Goal: Information Seeking & Learning: Check status

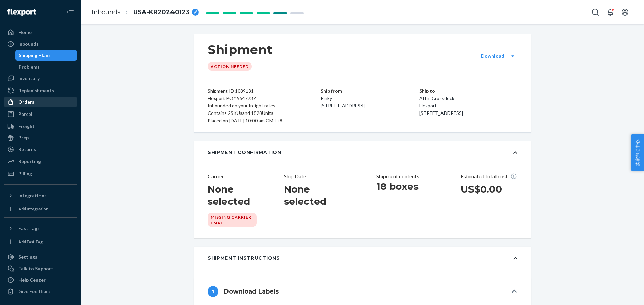
click at [29, 105] on div "Orders" at bounding box center [26, 102] width 16 height 7
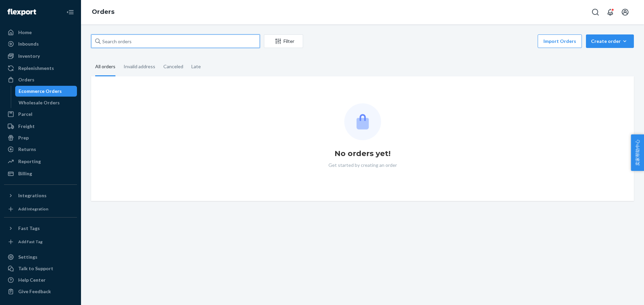
click at [158, 42] on input "text" at bounding box center [175, 41] width 169 height 14
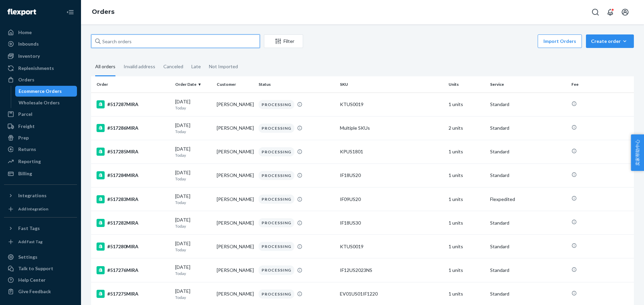
paste input "137118437"
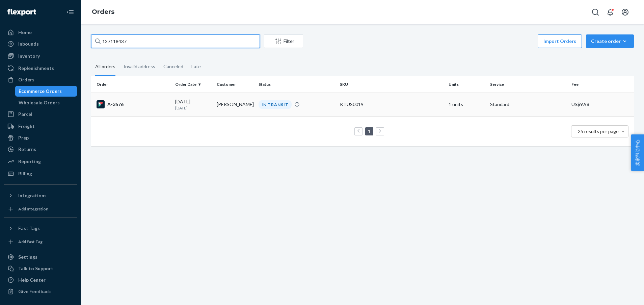
type input "137118437"
click at [309, 113] on td "IN TRANSIT" at bounding box center [296, 105] width 81 height 24
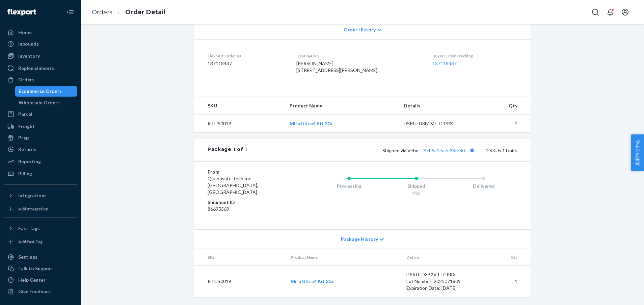
scroll to position [156, 0]
click at [450, 153] on link "f4cb5a1ea7c98fe80" at bounding box center [443, 151] width 43 height 6
click at [598, 235] on div "Flexport Order # A-3576 • Standard / US$9.98 View Details Create Return Duplica…" at bounding box center [362, 95] width 553 height 420
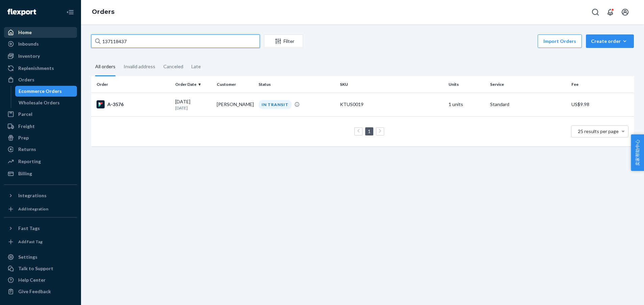
drag, startPoint x: 124, startPoint y: 42, endPoint x: 64, endPoint y: 36, distance: 59.8
click at [64, 36] on div "Home Inbounds Shipping Plans Problems Inventory Products Replenishments Orders …" at bounding box center [322, 152] width 644 height 305
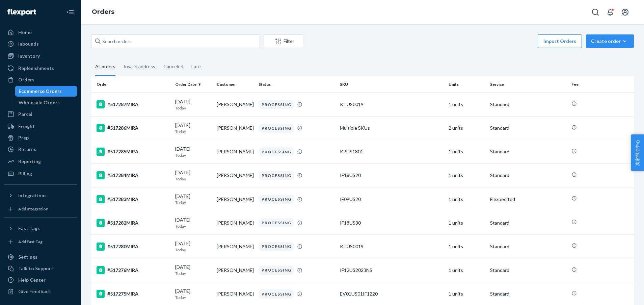
click at [363, 36] on div "Import Orders Create order Ecommerce order Removal order" at bounding box center [470, 41] width 327 height 15
